Goal: Task Accomplishment & Management: Use online tool/utility

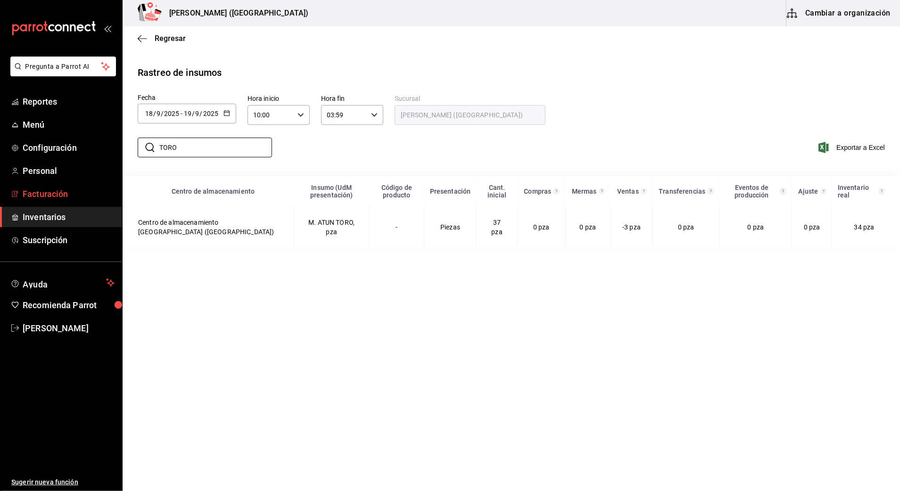
click at [99, 199] on span "Facturación" at bounding box center [69, 194] width 92 height 13
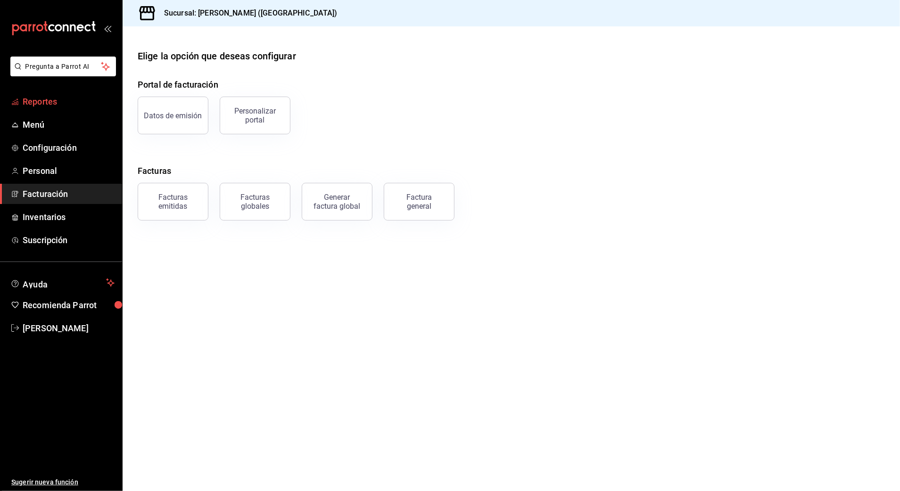
click at [49, 107] on span "Reportes" at bounding box center [69, 101] width 92 height 13
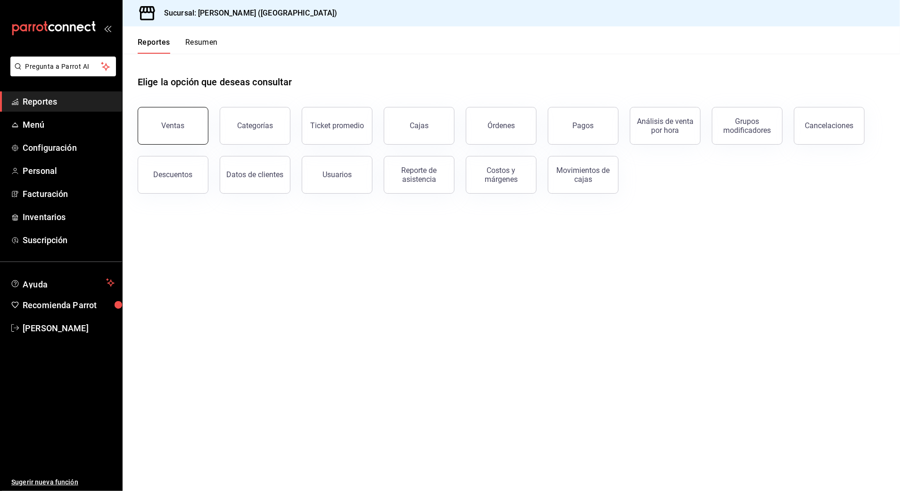
click at [180, 127] on div "Ventas" at bounding box center [173, 125] width 23 height 9
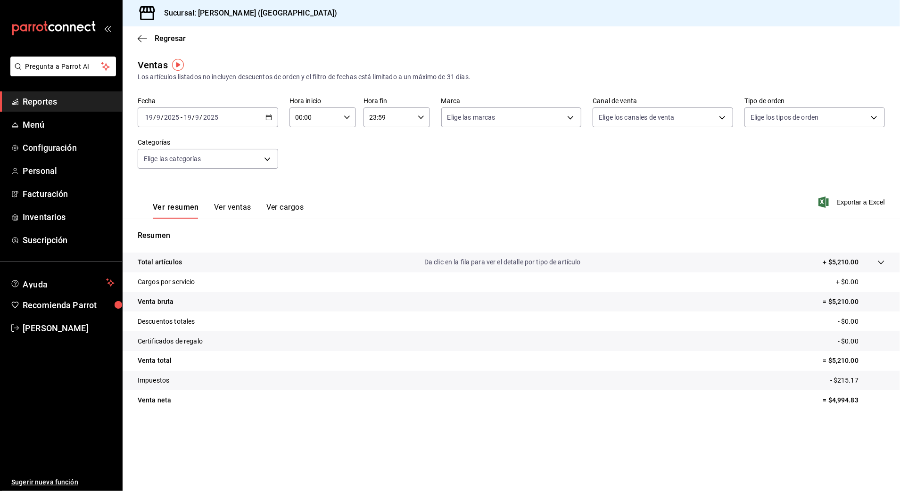
click at [215, 121] on input "2025" at bounding box center [211, 118] width 16 height 8
click at [264, 118] on div "[DATE] [DATE] - [DATE] [DATE]" at bounding box center [208, 117] width 140 height 20
click at [183, 225] on li "Rango de fechas" at bounding box center [182, 230] width 88 height 21
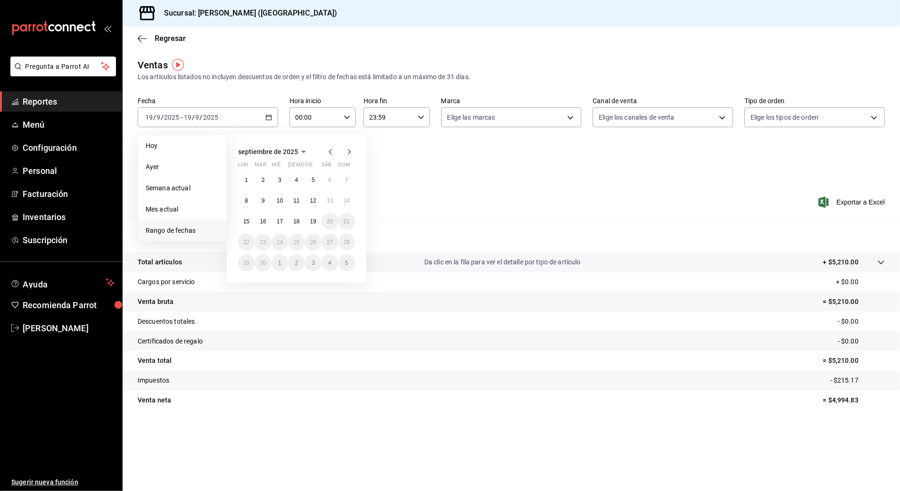
click at [661, 376] on tr "Impuestos - $215.17" at bounding box center [511, 381] width 777 height 20
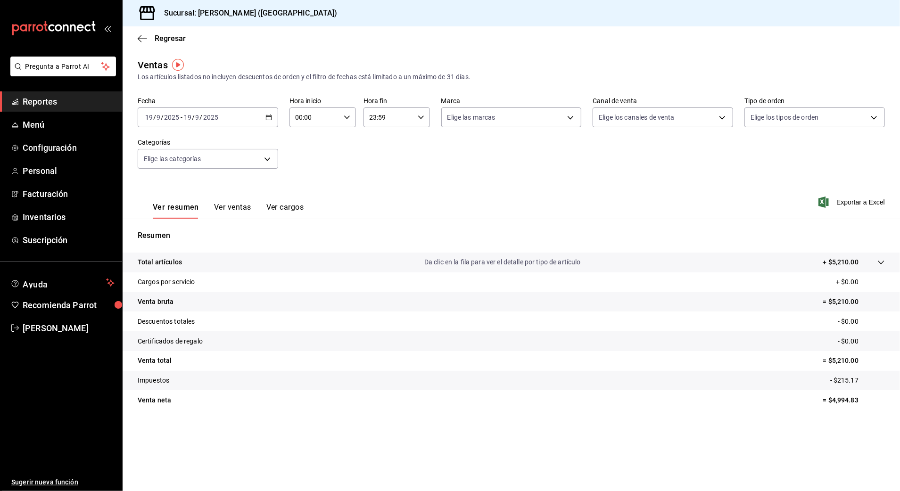
click at [257, 117] on div "[DATE] [DATE] - [DATE] [DATE]" at bounding box center [208, 117] width 140 height 20
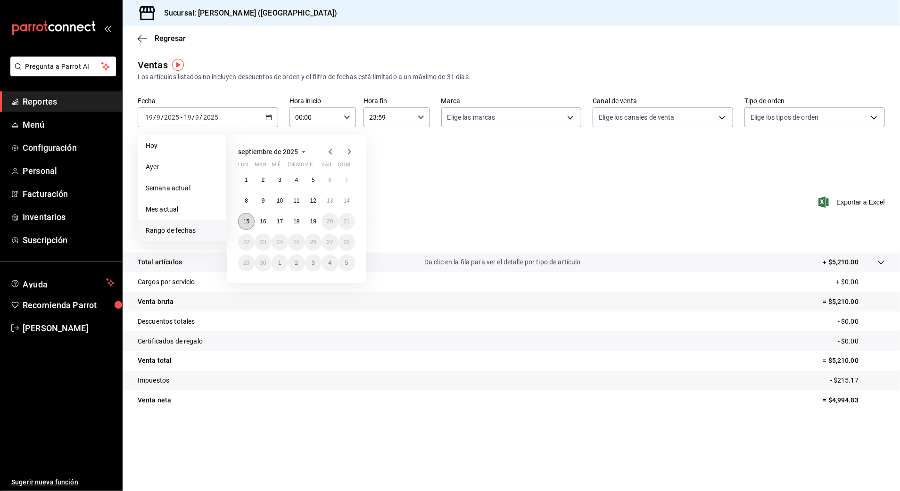
click at [245, 227] on button "15" at bounding box center [246, 221] width 16 height 17
click at [263, 225] on button "16" at bounding box center [263, 221] width 16 height 17
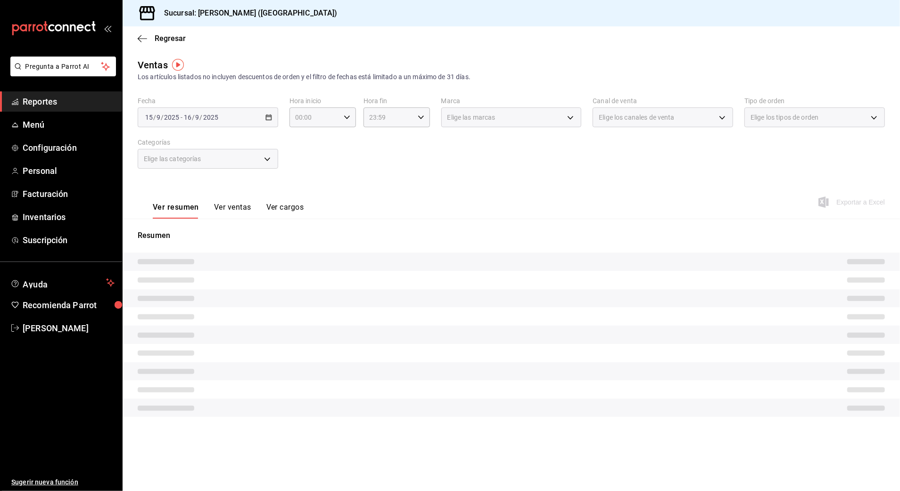
click at [430, 185] on div "Ver resumen Ver ventas Ver cargos Exportar a Excel" at bounding box center [511, 199] width 777 height 39
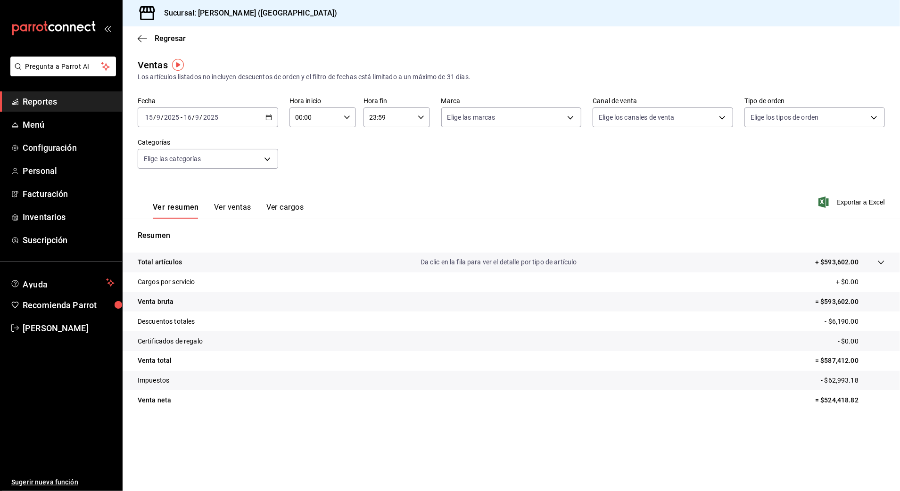
click at [346, 115] on icon "button" at bounding box center [347, 117] width 7 height 7
click at [312, 180] on span "10" at bounding box center [306, 179] width 18 height 8
type input "10:00"
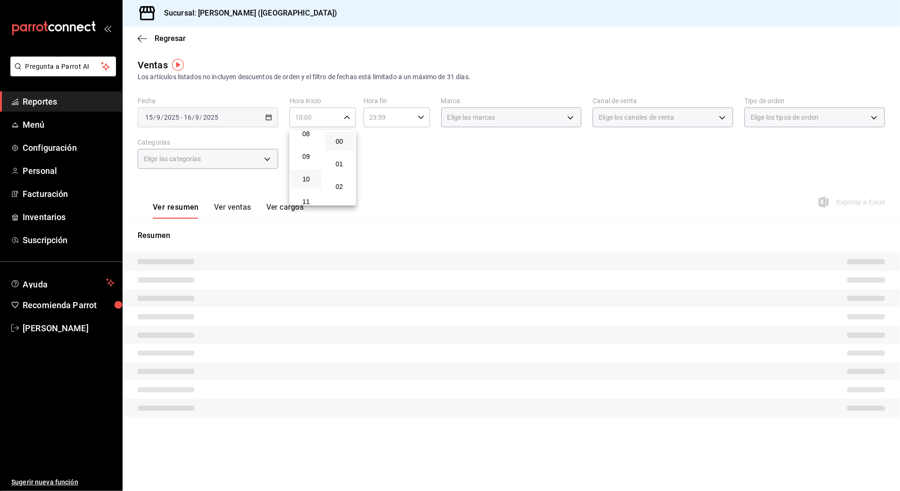
click at [393, 124] on div at bounding box center [450, 245] width 900 height 491
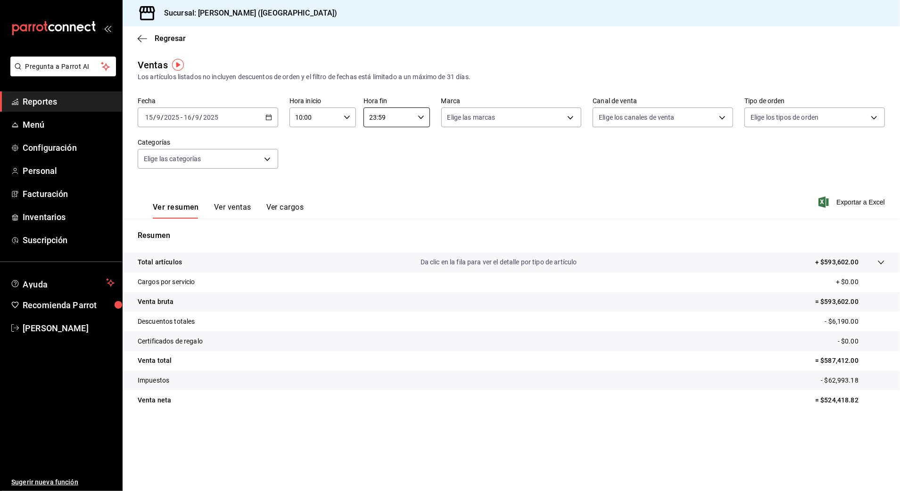
click at [400, 121] on input "23:59" at bounding box center [388, 117] width 50 height 19
click at [382, 166] on button "11" at bounding box center [380, 174] width 30 height 19
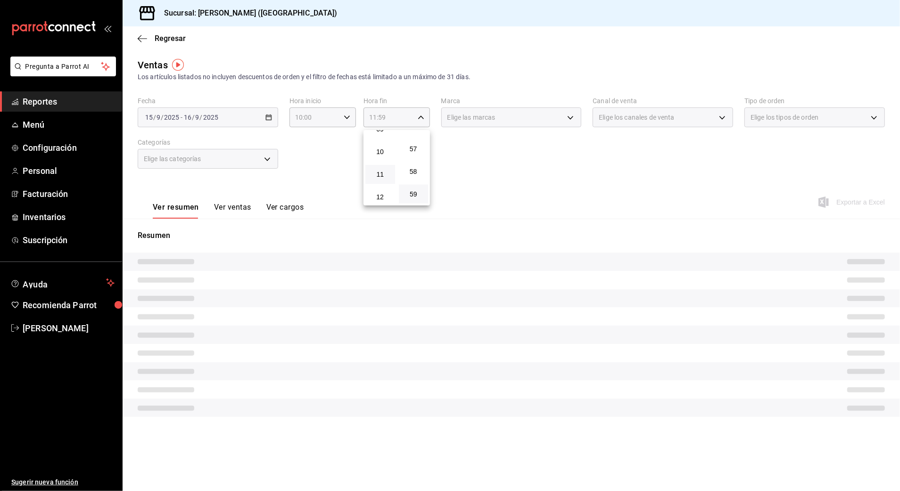
click at [519, 165] on div at bounding box center [450, 245] width 900 height 491
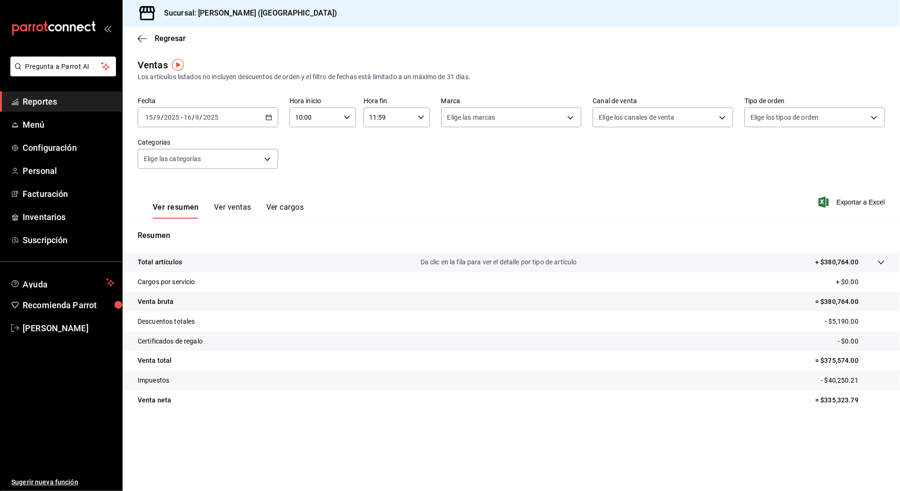
click at [389, 119] on input "11:59" at bounding box center [388, 117] width 50 height 19
click at [383, 144] on button "03" at bounding box center [380, 149] width 30 height 19
type input "03:59"
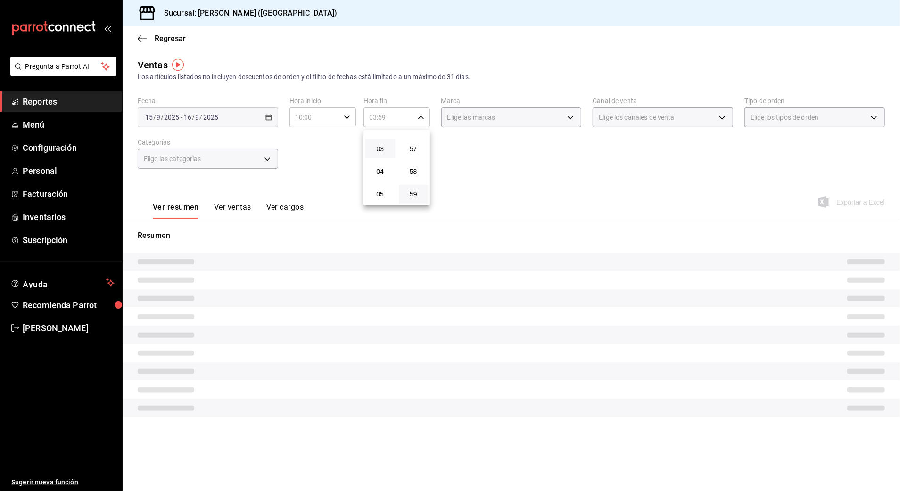
click at [536, 177] on div at bounding box center [450, 245] width 900 height 491
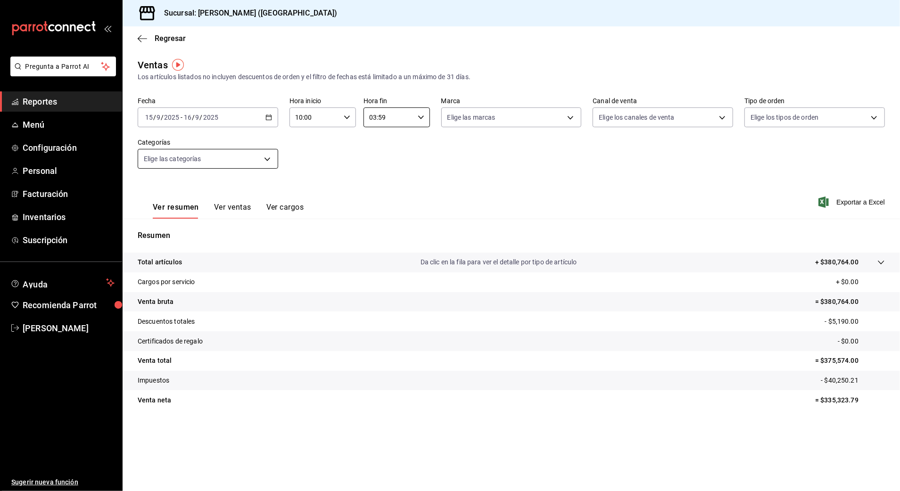
click at [185, 163] on body "Pregunta a Parrot AI Reportes Menú Configuración Personal Facturación Inventari…" at bounding box center [450, 245] width 900 height 491
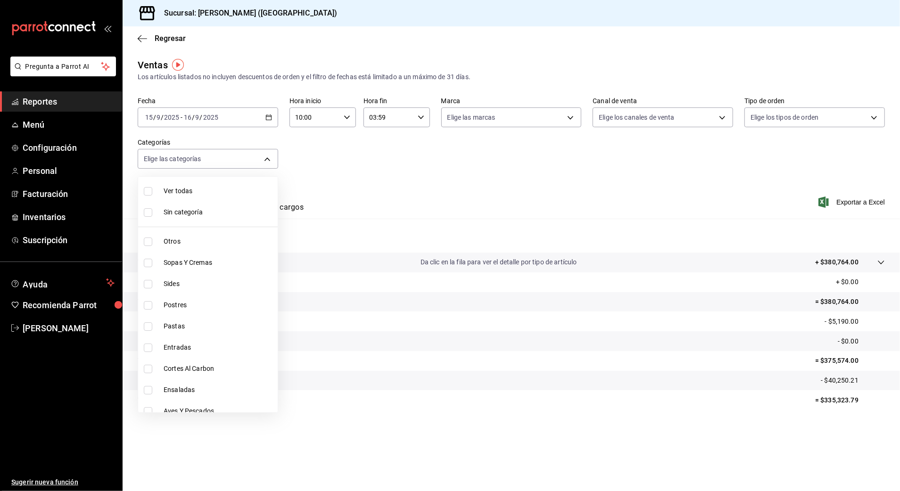
click at [205, 370] on span "Cortes Al Carbon" at bounding box center [219, 369] width 110 height 10
type input "9fb8f84e-bcbd-4d4d-9838-846cd7461fb1"
checkbox input "true"
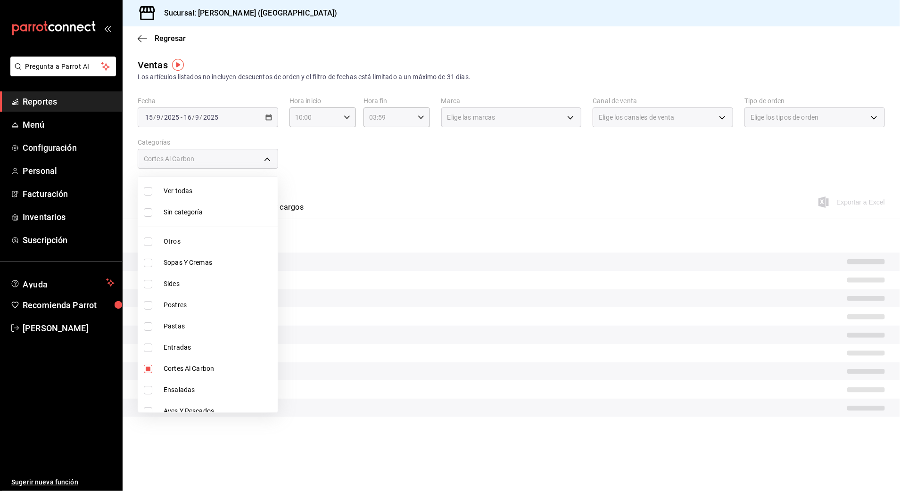
click at [444, 230] on div at bounding box center [450, 245] width 900 height 491
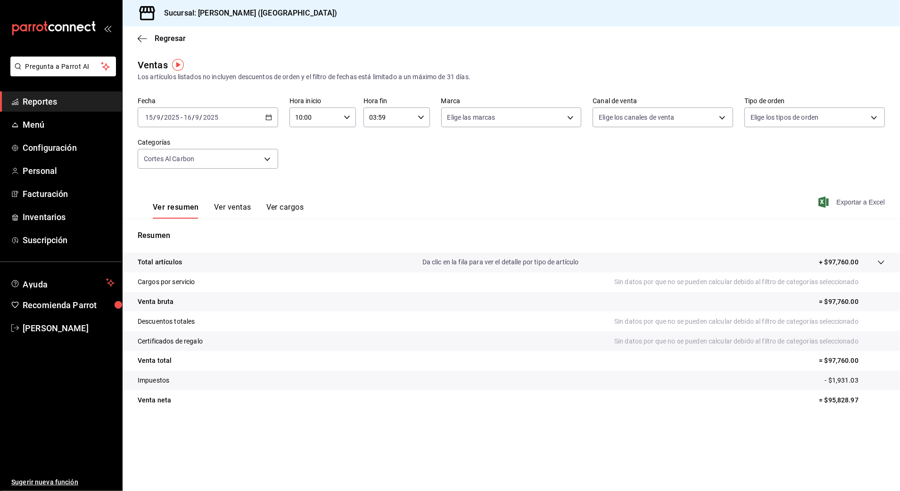
click at [873, 198] on span "Exportar a Excel" at bounding box center [852, 202] width 65 height 11
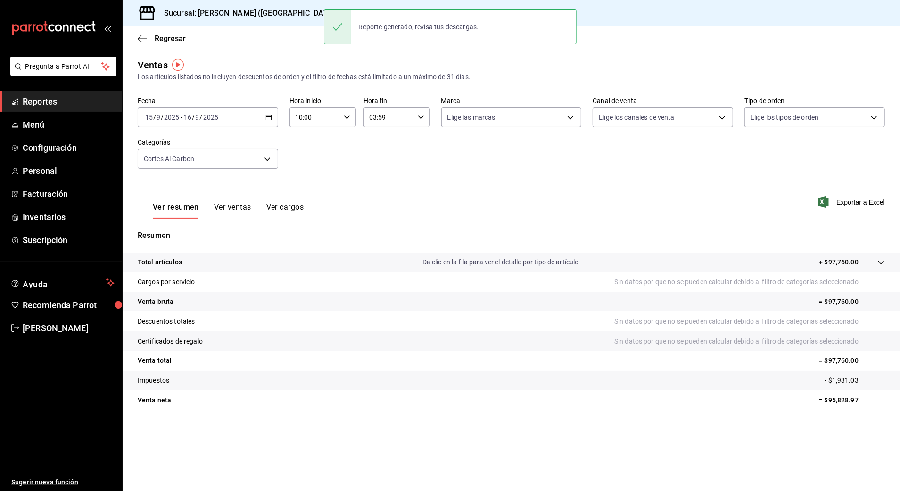
click at [525, 180] on div "Ver resumen Ver ventas Ver cargos Exportar a Excel" at bounding box center [511, 199] width 777 height 39
click at [265, 118] on icon "button" at bounding box center [268, 117] width 7 height 7
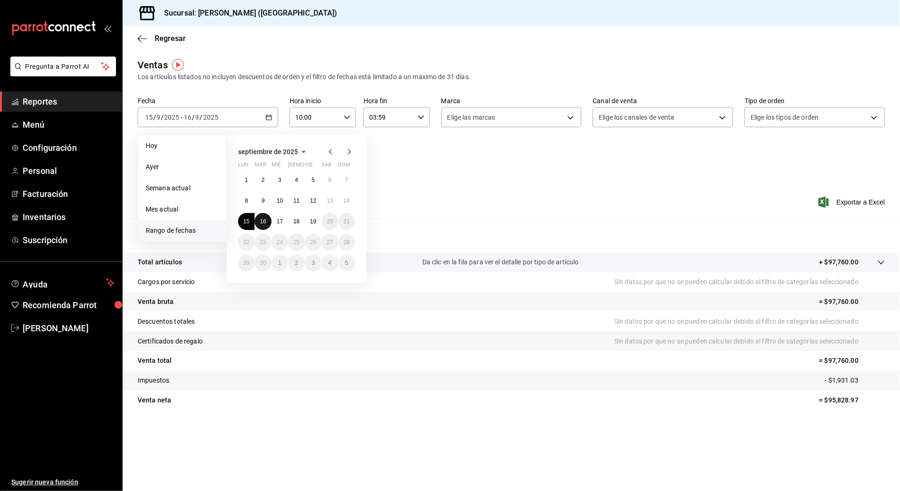
click at [264, 222] on abbr "16" at bounding box center [263, 221] width 6 height 7
click at [275, 215] on button "17" at bounding box center [279, 221] width 16 height 17
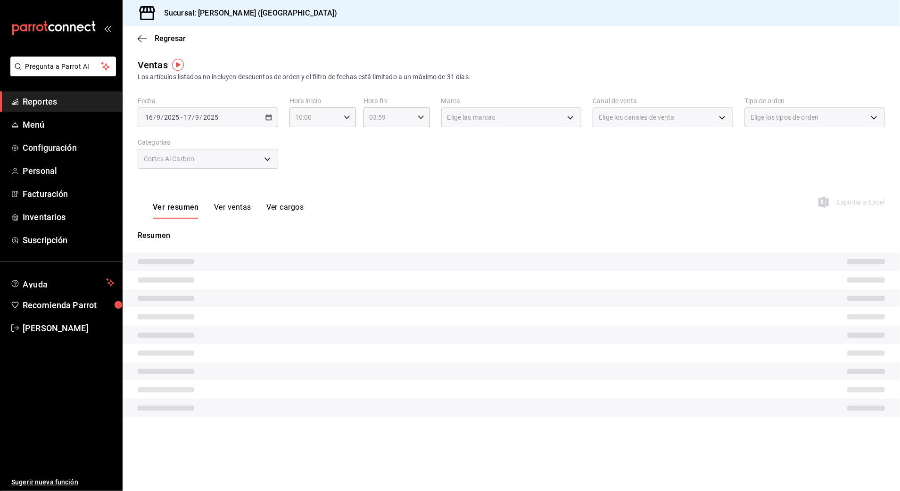
click at [353, 181] on div "Ver resumen Ver ventas Ver cargos Exportar a Excel" at bounding box center [511, 199] width 777 height 39
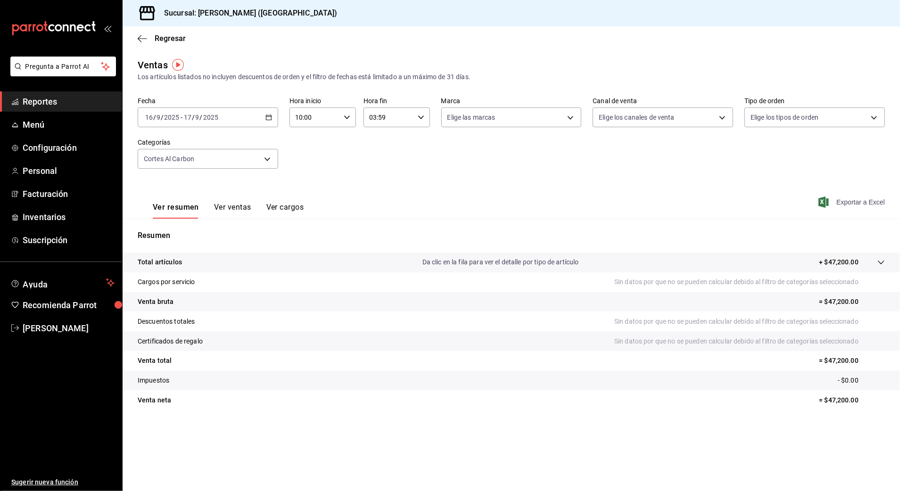
click at [850, 206] on span "Exportar a Excel" at bounding box center [852, 202] width 65 height 11
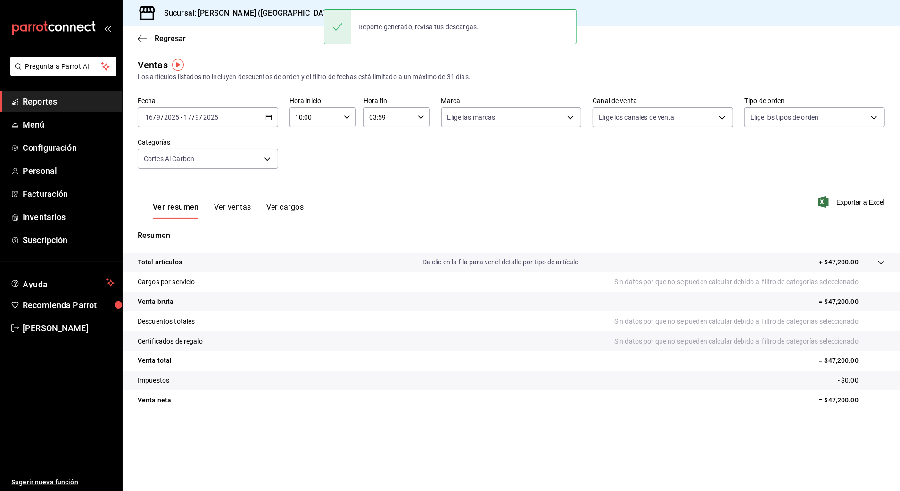
click at [370, 237] on p "Resumen" at bounding box center [511, 235] width 747 height 11
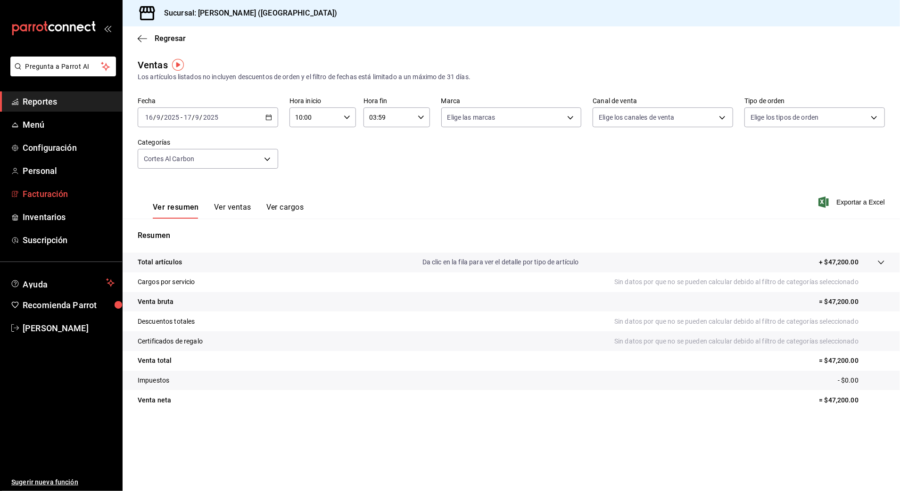
click at [74, 193] on span "Facturación" at bounding box center [69, 194] width 92 height 13
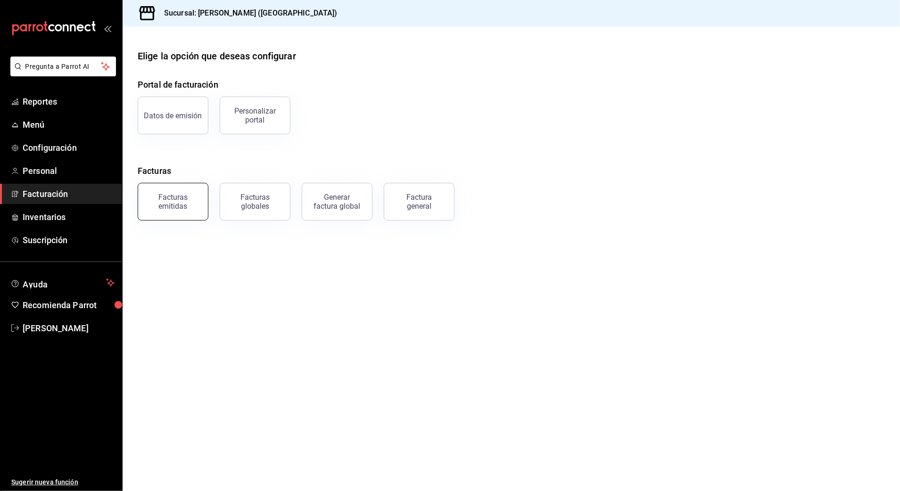
click at [151, 206] on div "Facturas emitidas" at bounding box center [173, 202] width 58 height 18
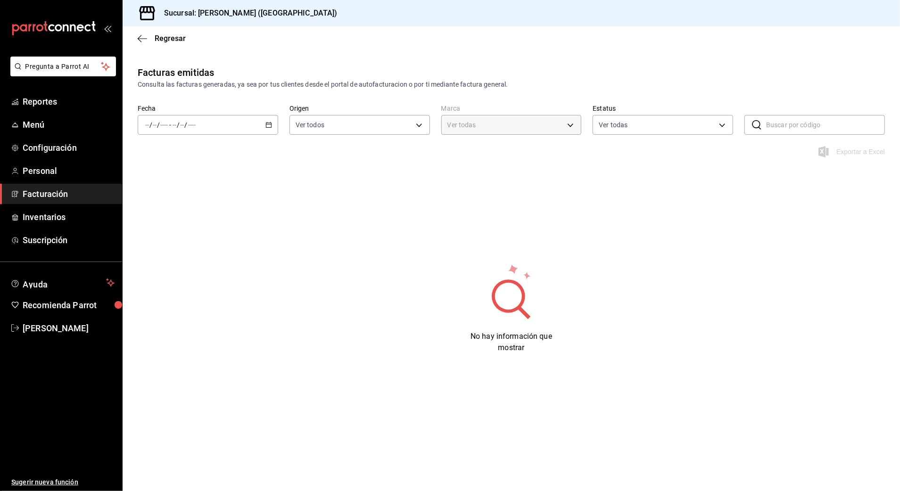
type input "97fc4076-38f4-4943-8ede-a1fde032a47c"
click at [71, 105] on span "Reportes" at bounding box center [69, 101] width 92 height 13
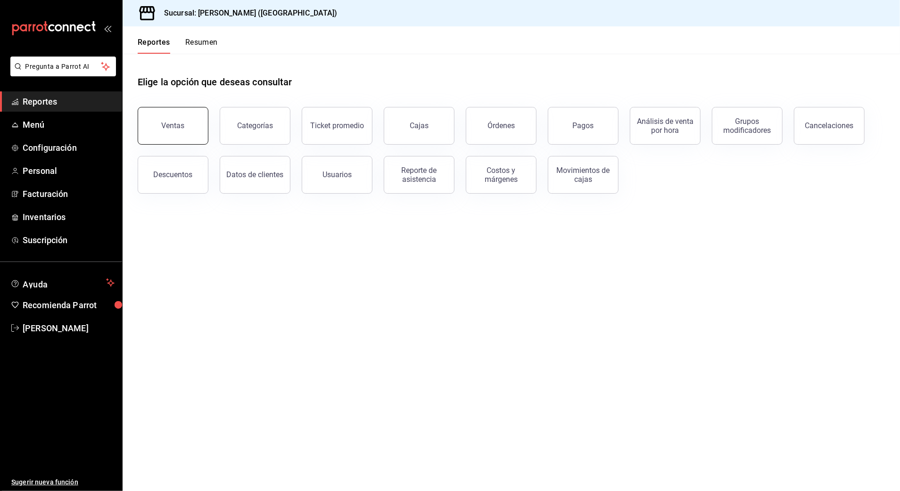
click at [178, 132] on button "Ventas" at bounding box center [173, 126] width 71 height 38
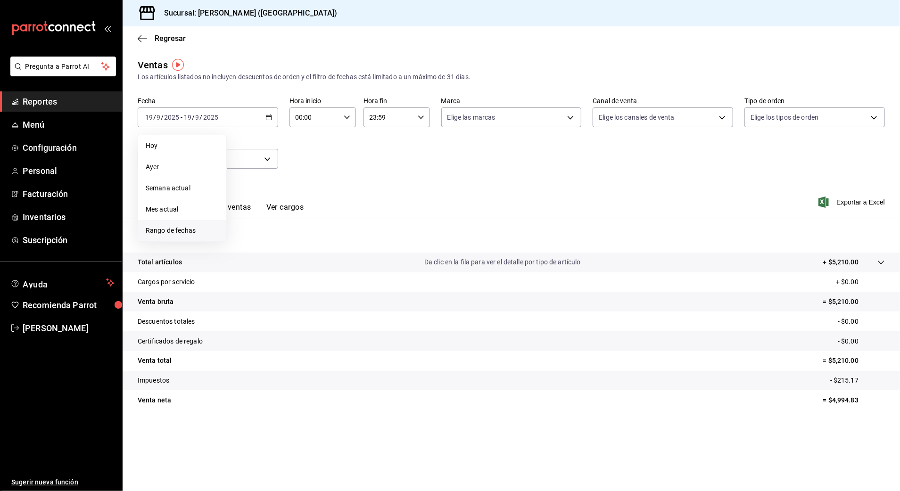
click at [183, 220] on li "Rango de fechas" at bounding box center [182, 230] width 88 height 21
click at [281, 221] on abbr "17" at bounding box center [280, 221] width 6 height 7
click at [293, 221] on abbr "18" at bounding box center [296, 221] width 6 height 7
click at [332, 119] on input "00:00" at bounding box center [314, 117] width 50 height 19
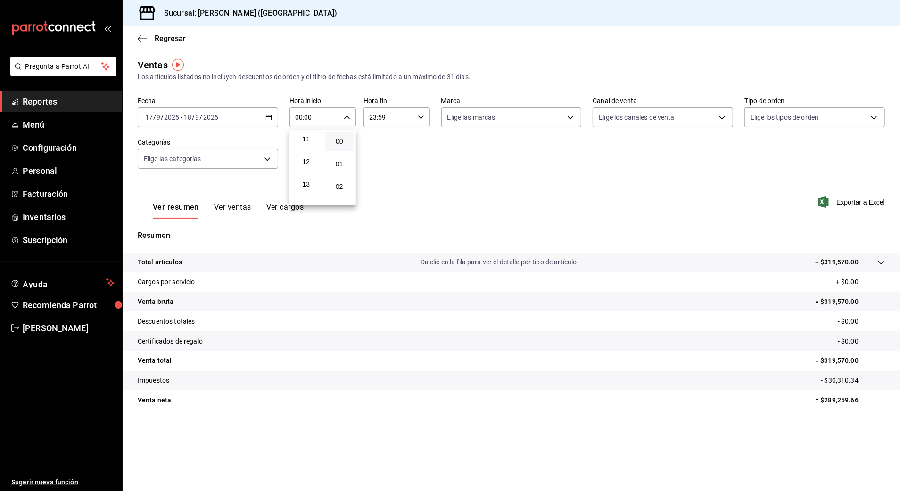
scroll to position [189, 0]
click at [308, 179] on span "10" at bounding box center [306, 179] width 18 height 8
type input "10:00"
click at [391, 117] on div at bounding box center [450, 245] width 900 height 491
click at [393, 121] on input "23:59" at bounding box center [388, 117] width 50 height 19
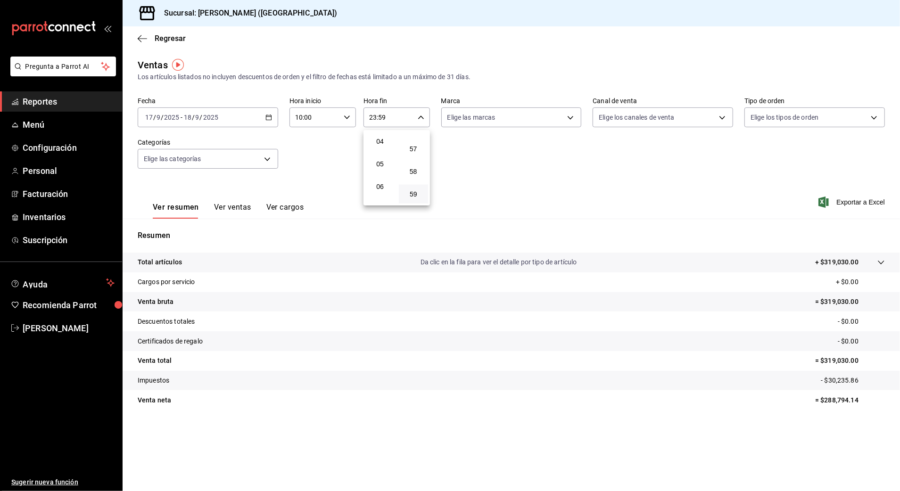
scroll to position [27, 0]
click at [379, 183] on span "03" at bounding box center [380, 182] width 18 height 8
type input "03:59"
click at [545, 162] on div at bounding box center [450, 245] width 900 height 491
click at [853, 205] on span "Exportar a Excel" at bounding box center [852, 202] width 65 height 11
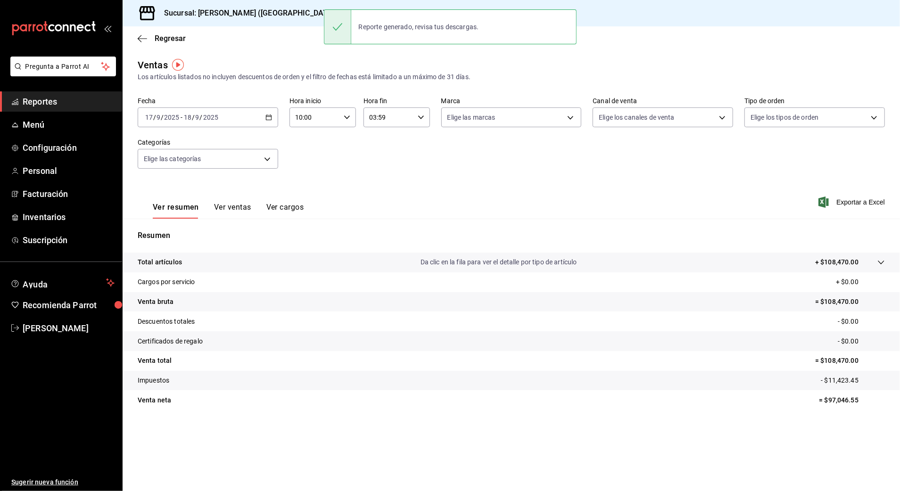
click at [485, 227] on div "Resumen Total artículos Da clic en la fila para ver el detalle por tipo de artí…" at bounding box center [511, 320] width 777 height 203
click at [250, 158] on body "Pregunta a Parrot AI Reportes Menú Configuración Personal Facturación Inventari…" at bounding box center [450, 245] width 900 height 491
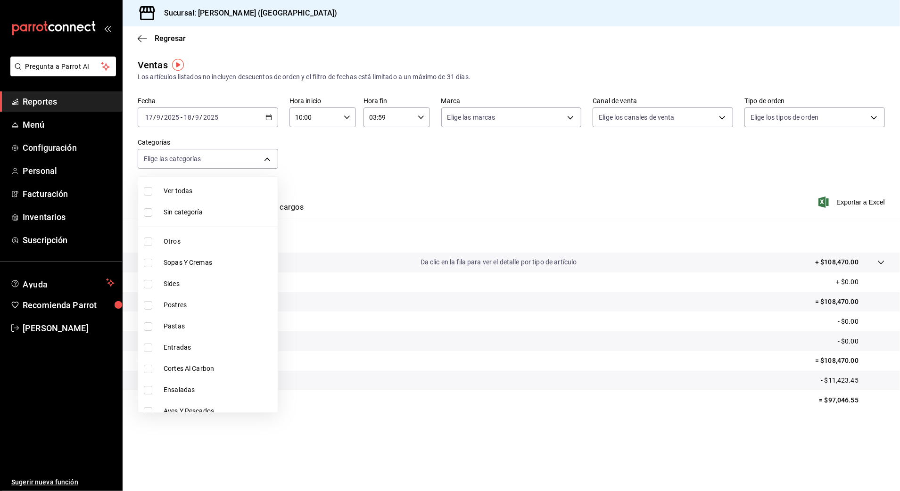
click at [219, 370] on span "Cortes Al Carbon" at bounding box center [219, 369] width 110 height 10
type input "9fb8f84e-bcbd-4d4d-9838-846cd7461fb1"
checkbox input "true"
click at [517, 201] on div at bounding box center [450, 245] width 900 height 491
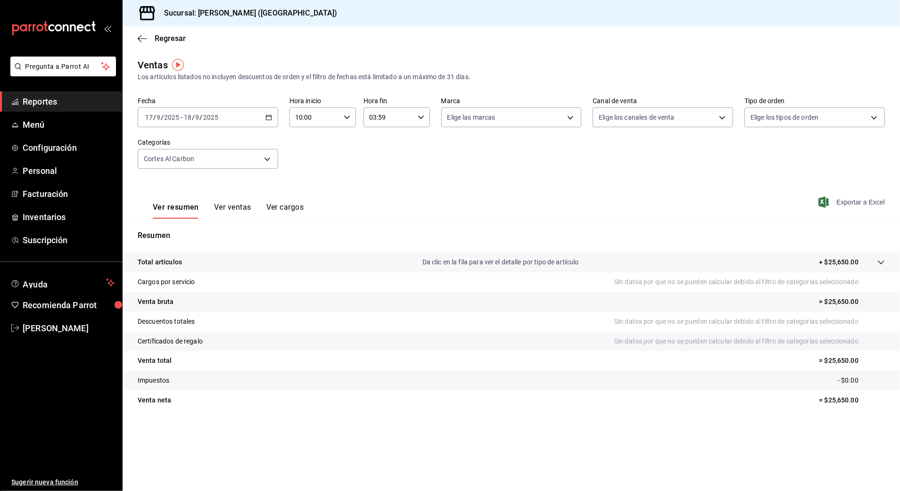
click at [854, 197] on span "Exportar a Excel" at bounding box center [852, 202] width 65 height 11
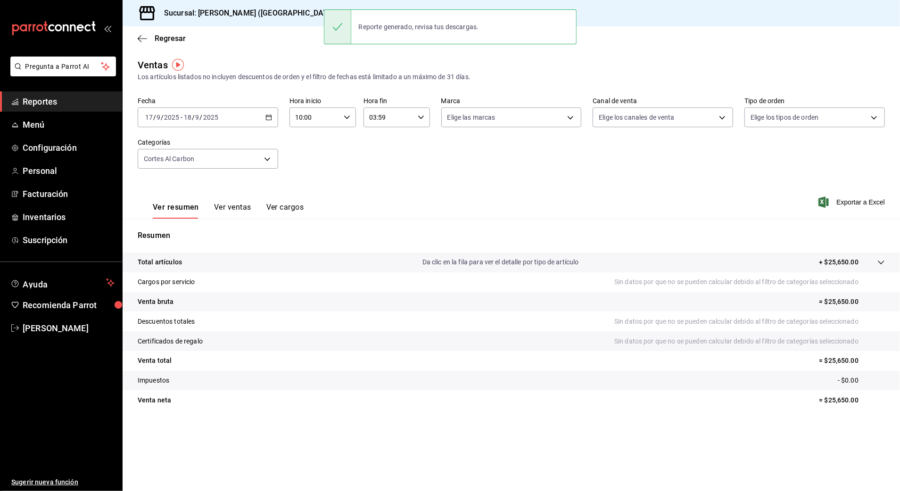
click at [336, 243] on div "Resumen Total artículos Da clic en la fila para ver el detalle por tipo de artí…" at bounding box center [511, 325] width 777 height 191
click at [266, 110] on div "[DATE] [DATE] - [DATE] [DATE]" at bounding box center [208, 117] width 140 height 20
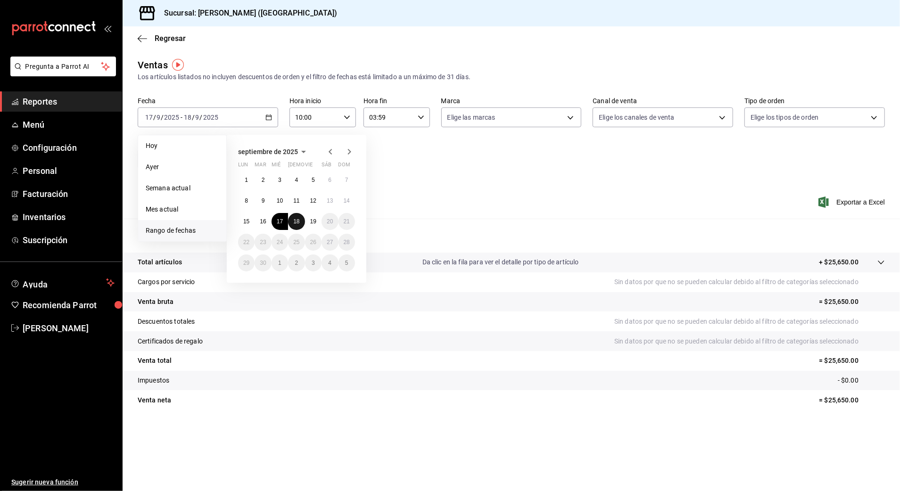
click at [295, 219] on abbr "18" at bounding box center [296, 221] width 6 height 7
click at [306, 220] on button "19" at bounding box center [313, 221] width 16 height 17
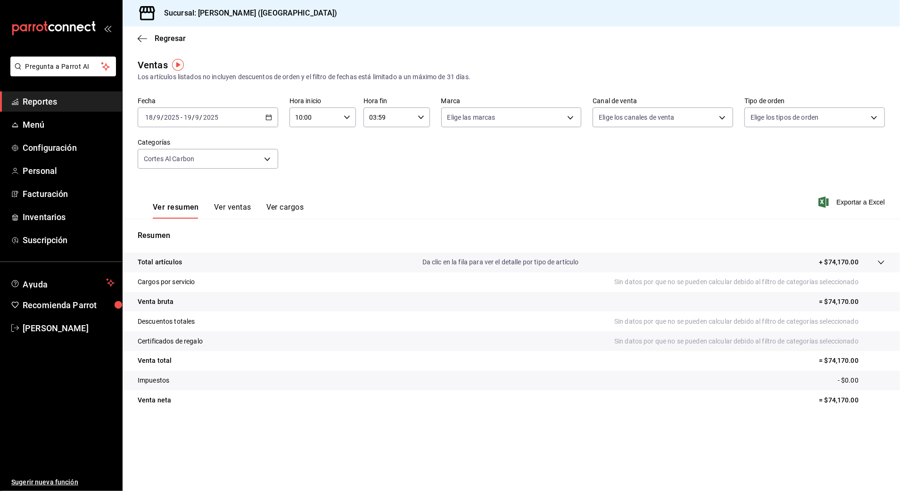
click at [335, 109] on input "10:00" at bounding box center [314, 117] width 50 height 19
click at [546, 173] on div at bounding box center [450, 245] width 900 height 491
click at [865, 200] on span "Exportar a Excel" at bounding box center [852, 202] width 65 height 11
click at [862, 200] on span "Exportar a Excel" at bounding box center [852, 202] width 65 height 11
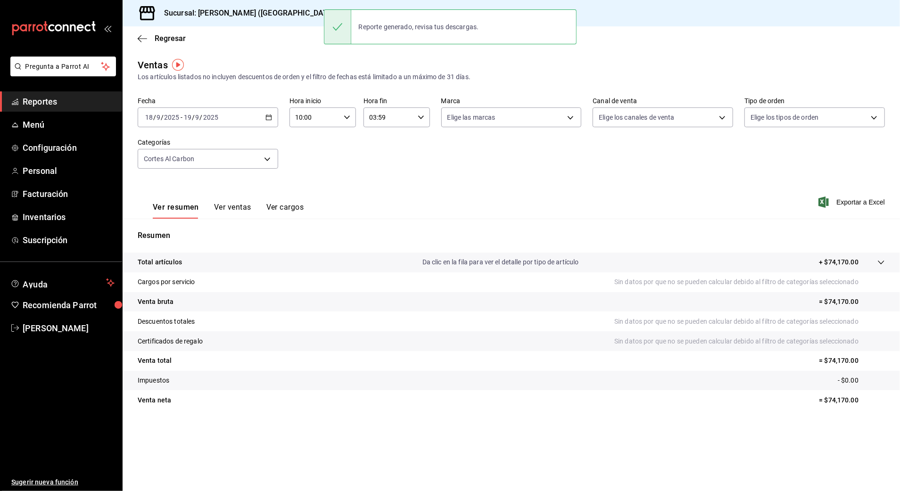
click at [422, 259] on p "Da clic en la fila para ver el detalle por tipo de artículo" at bounding box center [500, 262] width 156 height 10
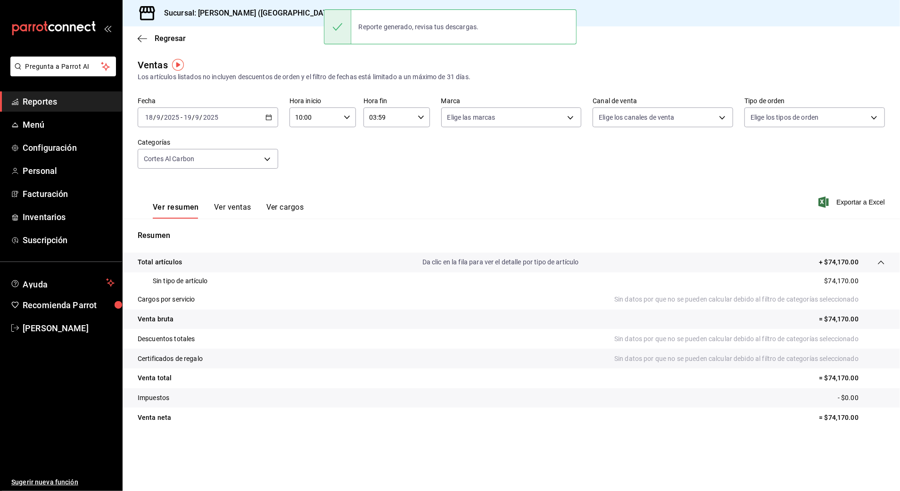
click at [496, 215] on div "Ver resumen Ver ventas Ver cargos Exportar a Excel" at bounding box center [511, 199] width 777 height 39
click at [507, 174] on div "Fecha [DATE] [DATE] - [DATE] [DATE] Hora inicio 10:00 Hora inicio Hora fin 03:5…" at bounding box center [511, 138] width 747 height 83
click at [165, 35] on span "Regresar" at bounding box center [170, 38] width 31 height 9
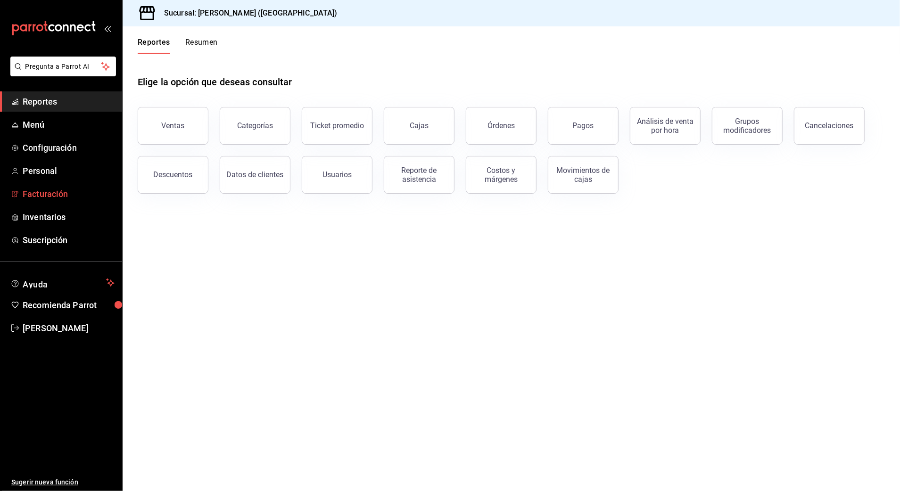
click at [45, 198] on span "Facturación" at bounding box center [69, 194] width 92 height 13
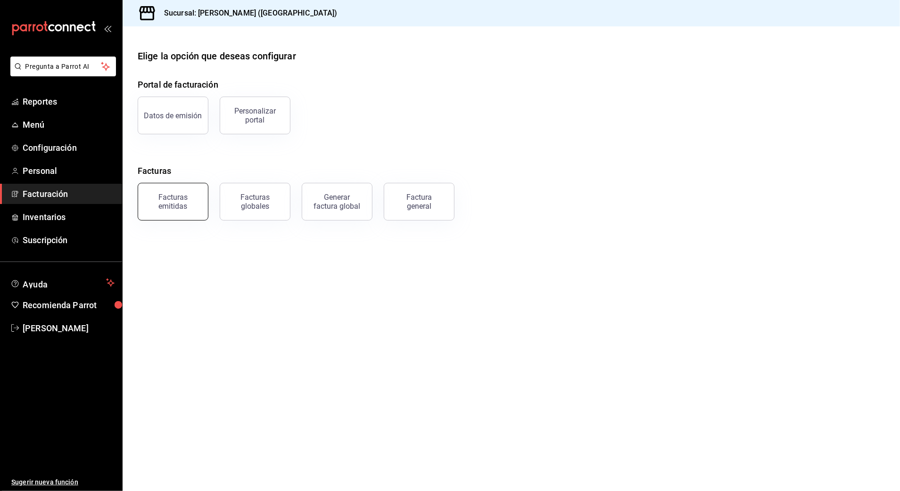
click at [163, 198] on div "Facturas emitidas" at bounding box center [173, 202] width 58 height 18
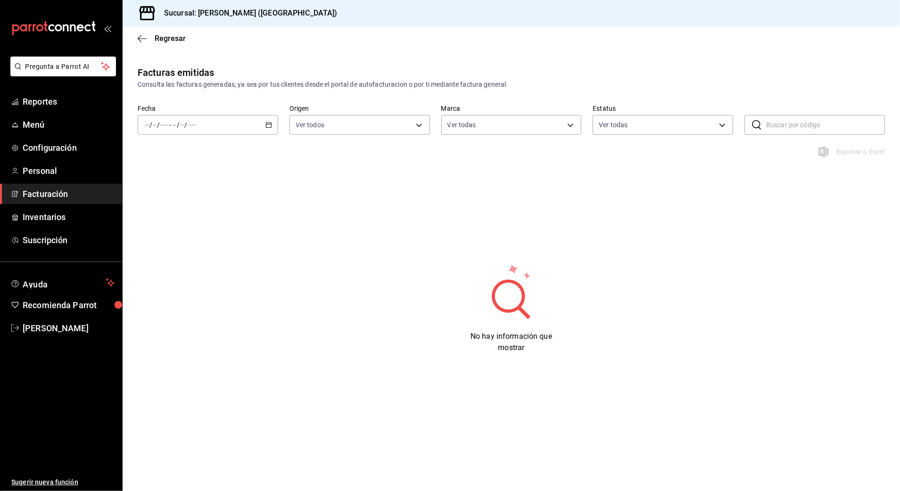
type input "97fc4076-38f4-4943-8ede-a1fde032a47c"
click at [241, 123] on div "/ / - / /" at bounding box center [208, 125] width 140 height 20
click at [198, 255] on span "Rango de fechas" at bounding box center [182, 260] width 73 height 10
click at [649, 276] on div "No hay información que mostrar" at bounding box center [511, 308] width 777 height 90
